Goal: Task Accomplishment & Management: Use online tool/utility

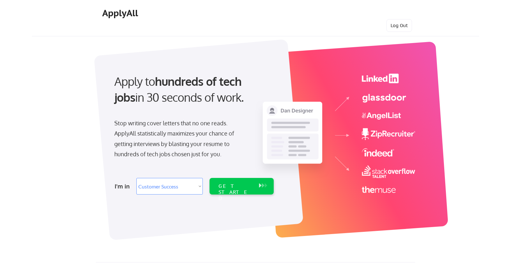
select select ""sales""
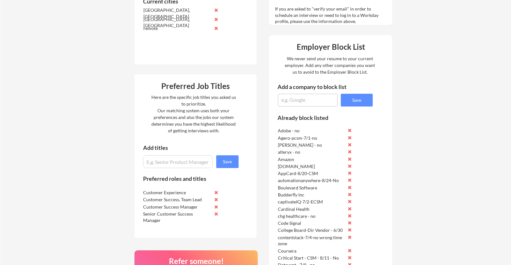
scroll to position [192, 0]
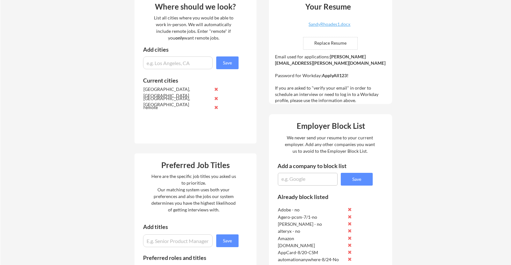
click at [296, 180] on textarea at bounding box center [308, 179] width 60 height 13
type textarea "SauceLabs-CSM-No-9/4"
click at [359, 181] on button "Save" at bounding box center [357, 179] width 32 height 13
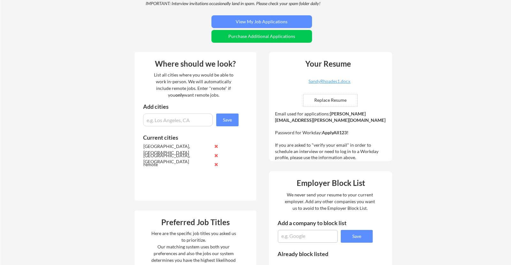
scroll to position [168, 0]
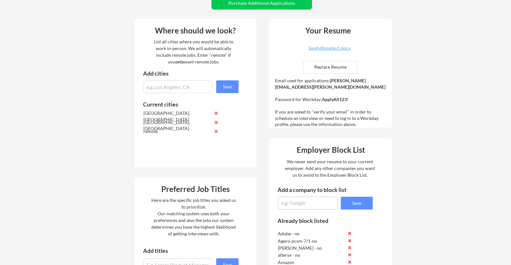
click at [292, 202] on textarea at bounding box center [308, 203] width 60 height 13
click at [301, 202] on textarea "PWC-SASales Director" at bounding box center [308, 203] width 60 height 13
click at [334, 201] on textarea "PWC-SA Sales Director" at bounding box center [308, 203] width 60 height 13
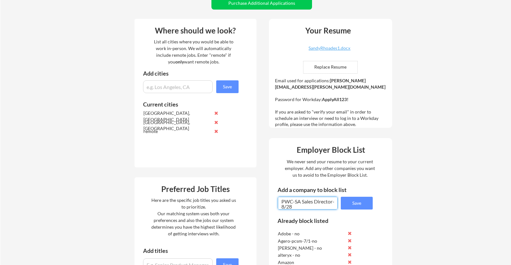
type textarea "PWC-SA Sales Director-8/28"
click at [357, 200] on button "Save" at bounding box center [357, 203] width 32 height 13
click at [296, 205] on textarea at bounding box center [308, 203] width 60 height 13
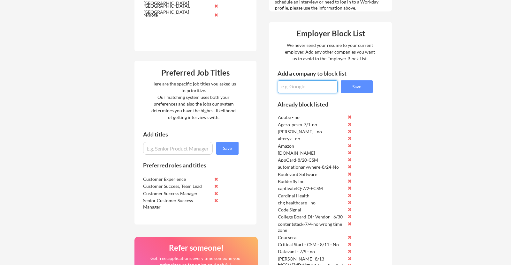
scroll to position [285, 0]
type textarea "Custom Ink-"
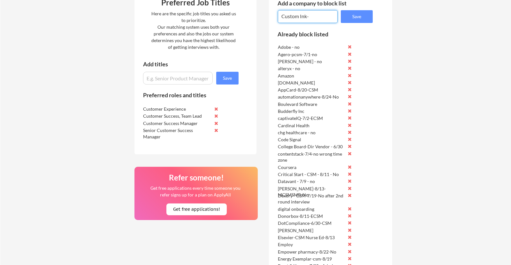
scroll to position [265, 0]
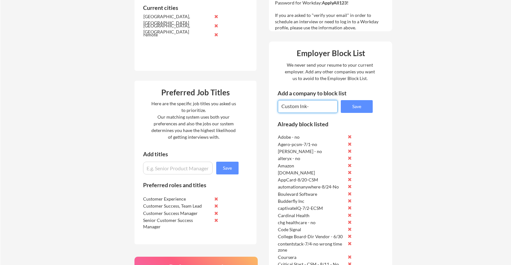
drag, startPoint x: 312, startPoint y: 106, endPoint x: 233, endPoint y: 106, distance: 78.9
